Goal: Task Accomplishment & Management: Manage account settings

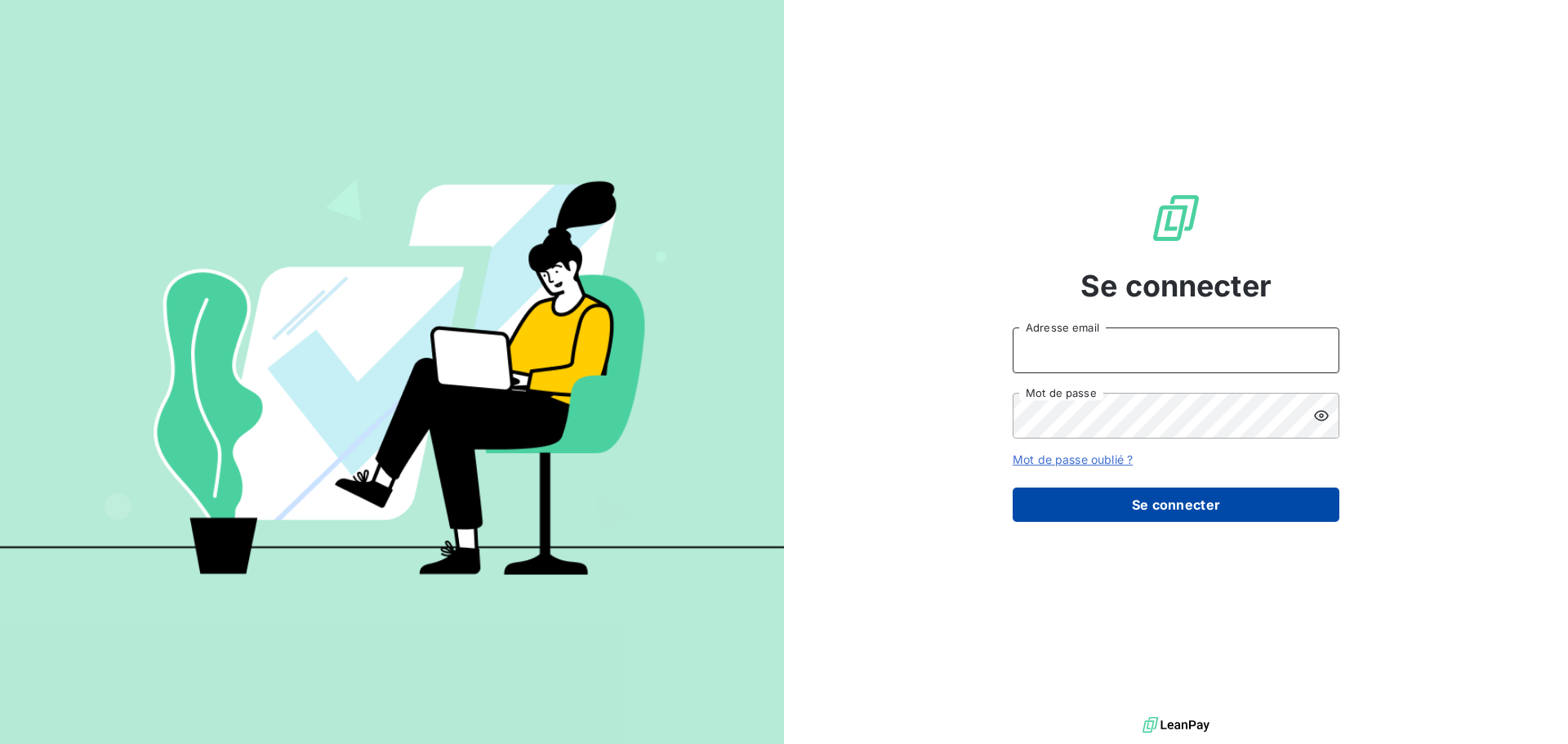
type input "[PERSON_NAME][EMAIL_ADDRESS][DOMAIN_NAME]"
click at [1252, 511] on button "Se connecter" at bounding box center [1176, 505] width 327 height 34
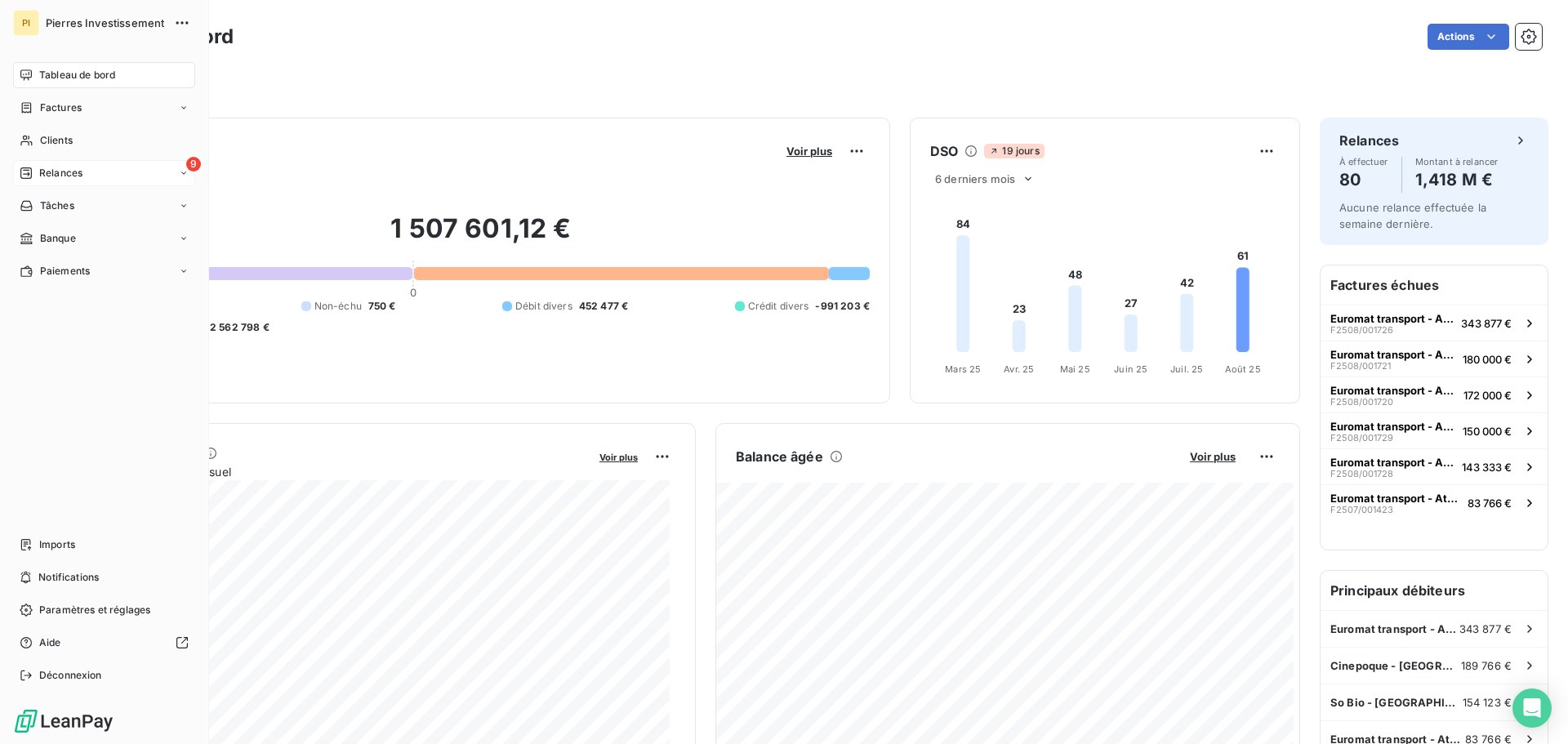
click at [67, 182] on div "9 Relances" at bounding box center [104, 173] width 182 height 27
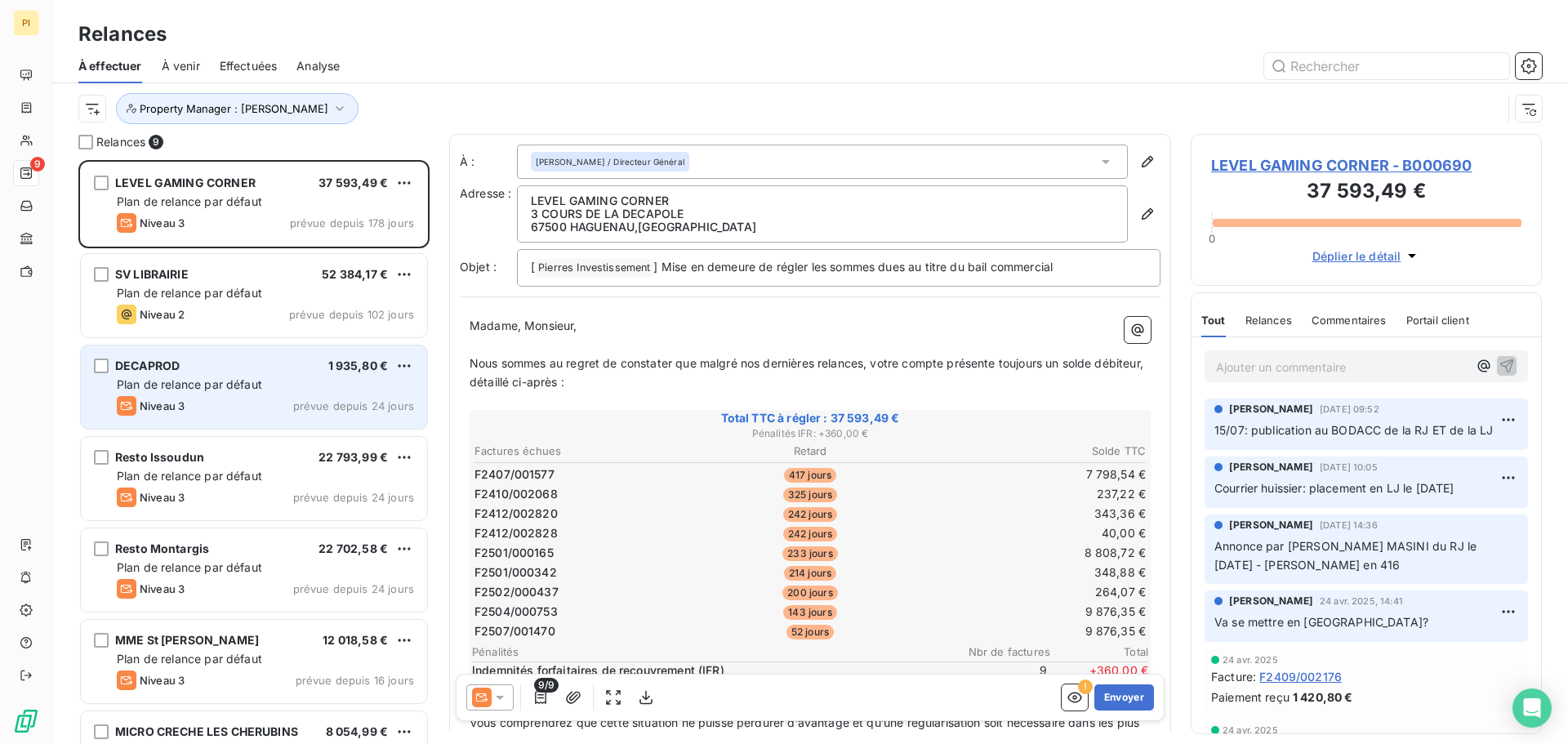
click at [265, 381] on div "Plan de relance par défaut" at bounding box center [265, 384] width 297 height 16
